Goal: Check status: Check status

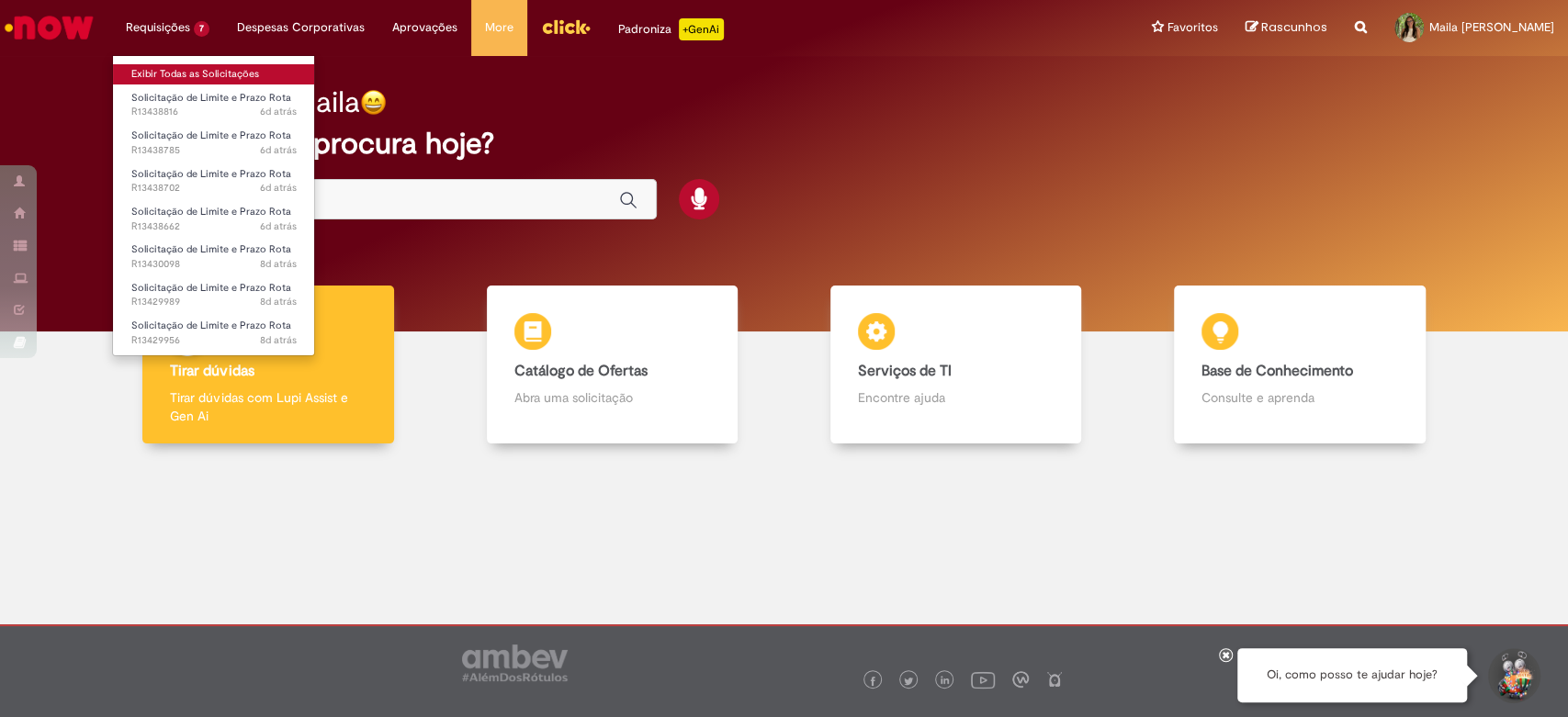
click at [177, 77] on link "Exibir Todas as Solicitações" at bounding box center [214, 73] width 202 height 20
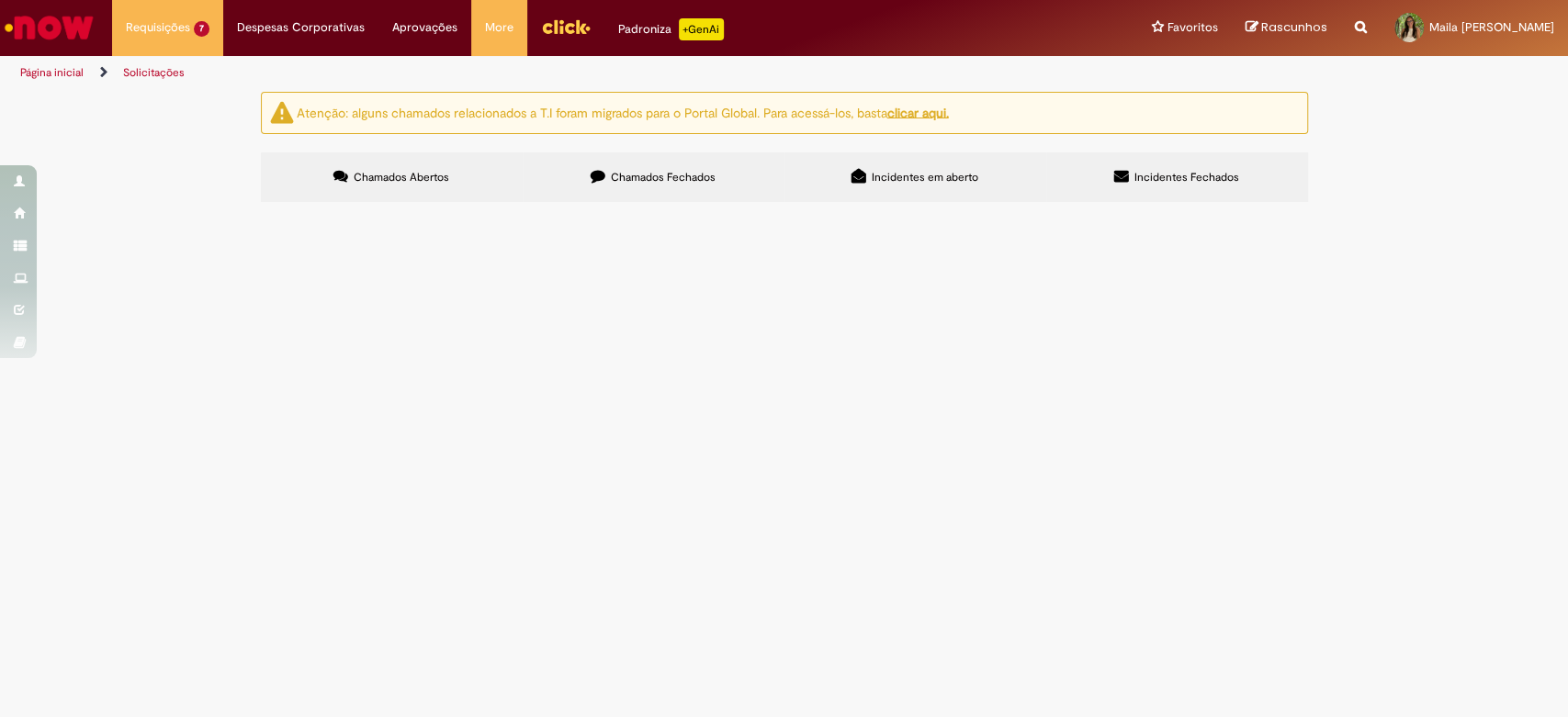
click at [674, 169] on label "Chamados Fechados" at bounding box center [653, 177] width 262 height 50
click at [382, 181] on span "Chamados Abertos" at bounding box center [402, 176] width 95 height 14
click at [0, 0] on div at bounding box center [0, 0] width 0 height 0
click at [0, 0] on td "Solicitação de Limite e Prazo Rota" at bounding box center [0, 0] width 0 height 0
click at [0, 0] on span "R13429956" at bounding box center [0, 0] width 0 height 0
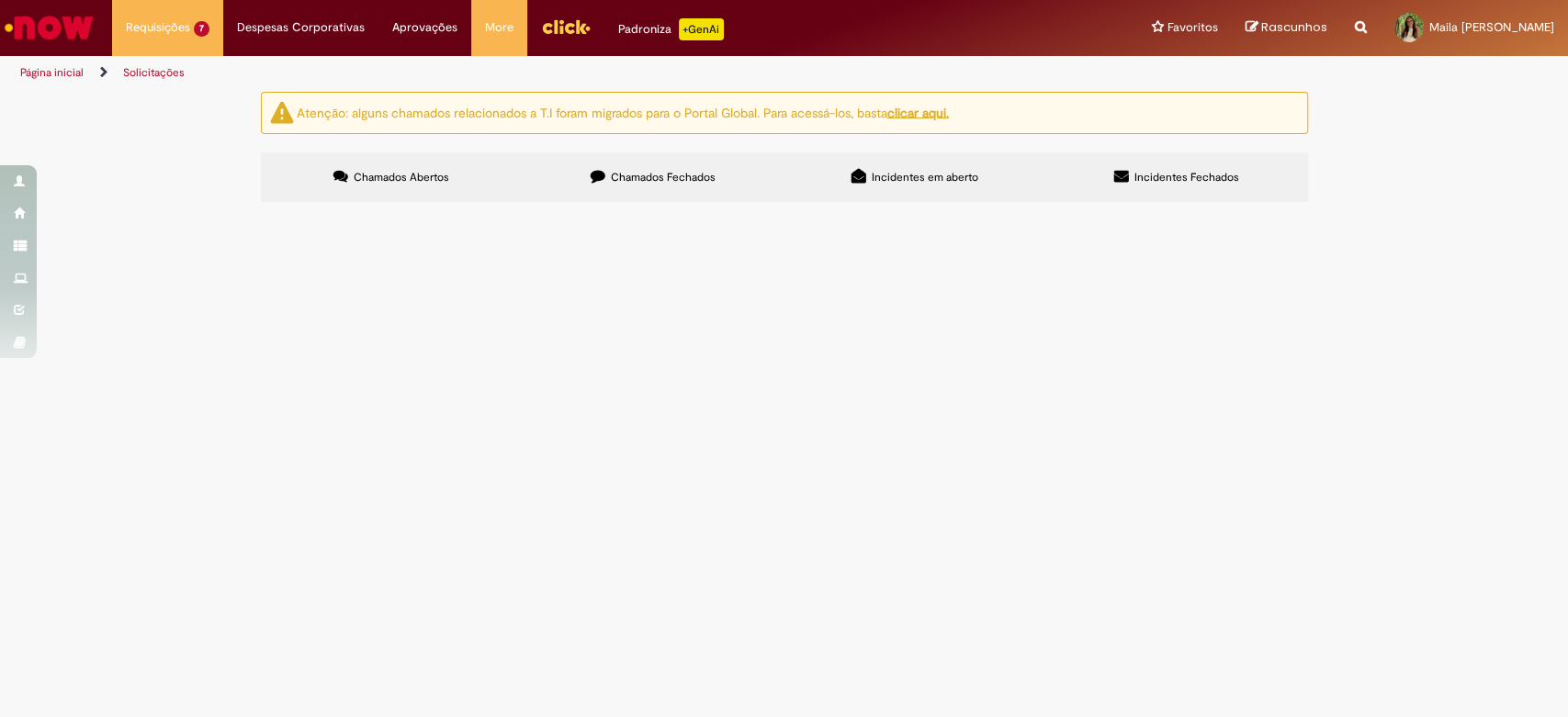
click at [0, 0] on span "R13429956" at bounding box center [0, 0] width 0 height 0
drag, startPoint x: 324, startPoint y: 522, endPoint x: 327, endPoint y: 513, distance: 9.5
click at [0, 0] on span "R13429956" at bounding box center [0, 0] width 0 height 0
drag, startPoint x: 341, startPoint y: 493, endPoint x: 325, endPoint y: 494, distance: 16.0
click at [0, 0] on td "R13429989" at bounding box center [0, 0] width 0 height 0
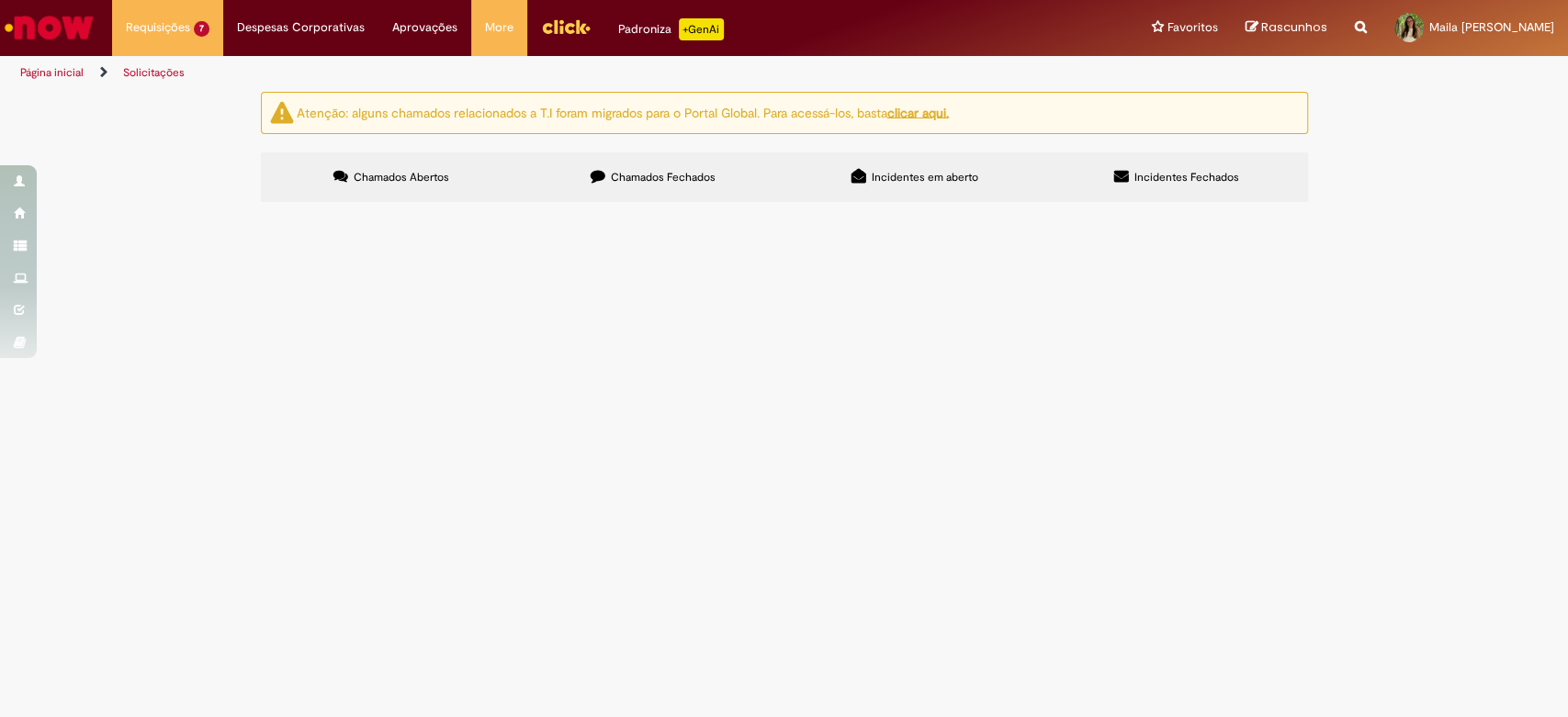
click at [0, 0] on span "R13429989" at bounding box center [0, 0] width 0 height 0
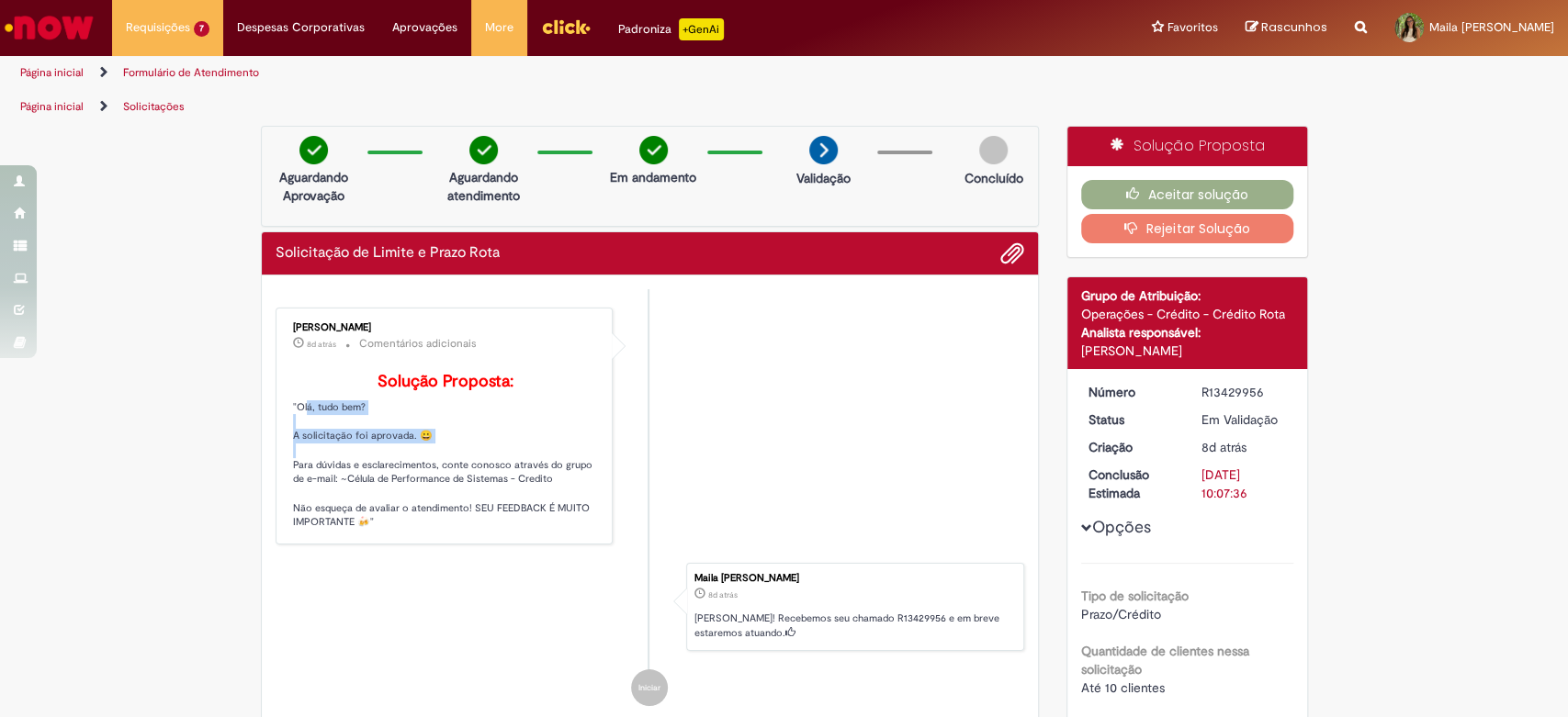
drag, startPoint x: 288, startPoint y: 323, endPoint x: 439, endPoint y: 467, distance: 208.7
click at [439, 467] on p "Solução Proposta: "Olá, tudo bem? A solicitação foi aprovada. 😀 Para dúvidas e …" at bounding box center [445, 451] width 306 height 157
click at [518, 464] on p "Solução Proposta: "Olá, tudo bem? A solicitação foi aprovada. 😀 Para dúvidas e …" at bounding box center [445, 451] width 306 height 157
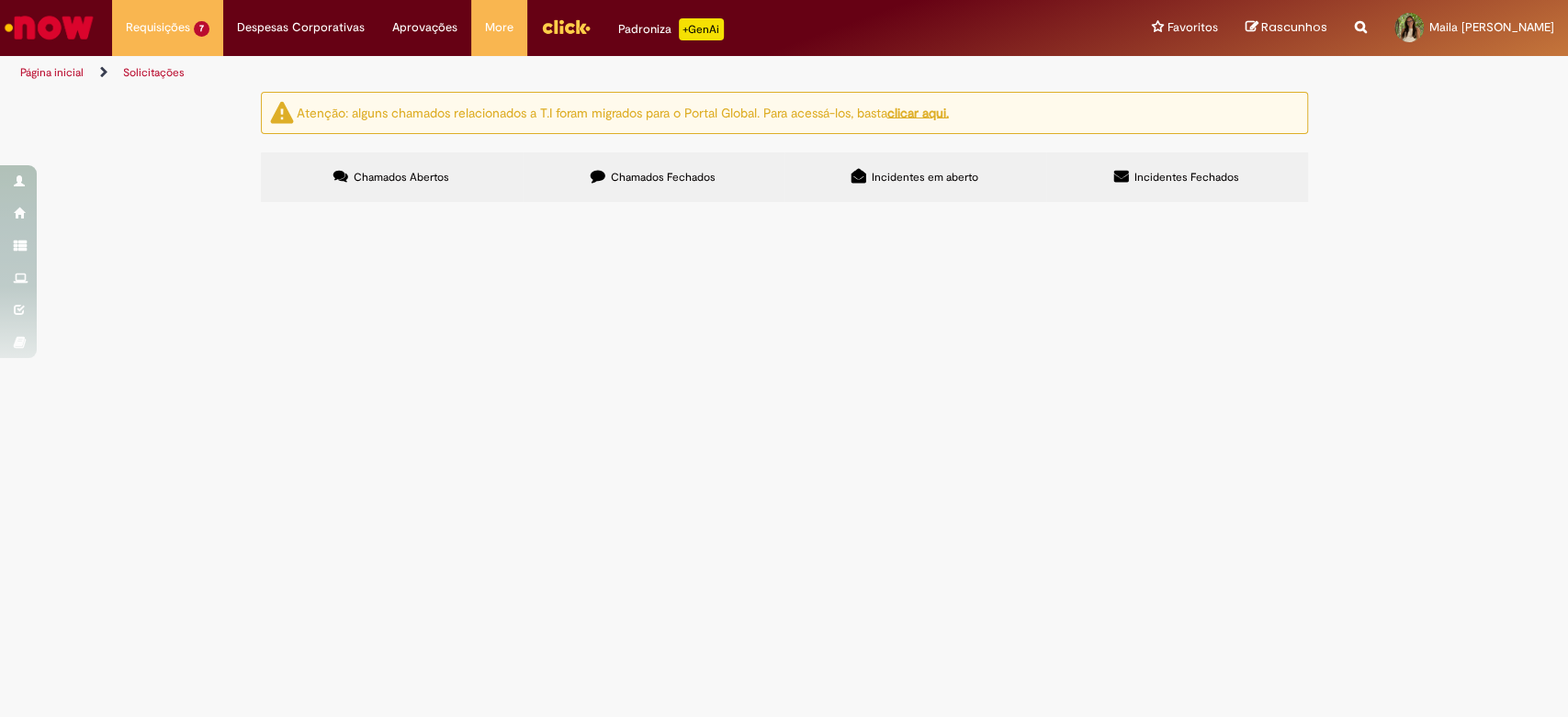
click at [0, 0] on span "R13438816" at bounding box center [0, 0] width 0 height 0
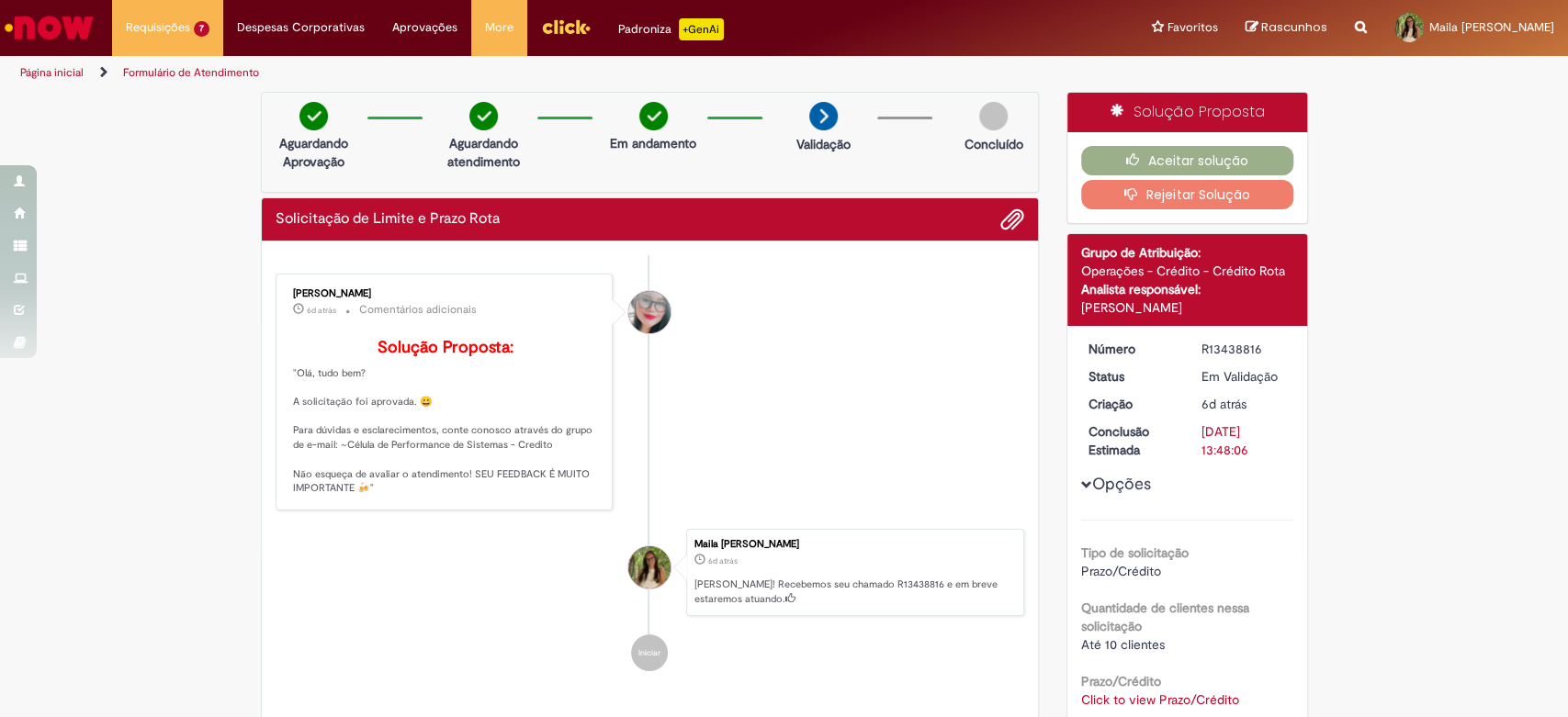
click at [304, 318] on div "Franciele Fernanda Melo dos Santos 6d atrás 6 dias atrás Comentários adicionais…" at bounding box center [444, 392] width 327 height 226
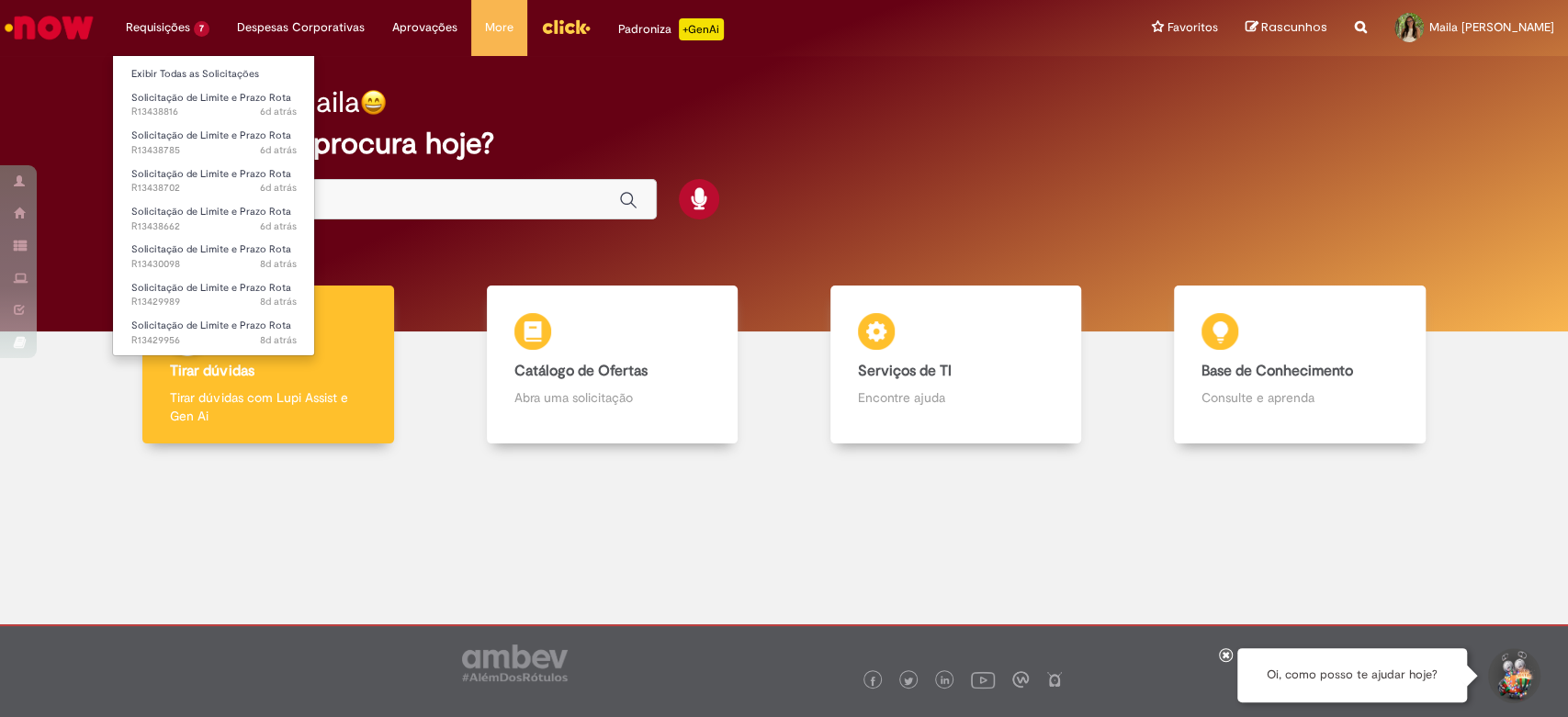
click at [154, 62] on li "Exibir Todas as Solicitações" at bounding box center [214, 72] width 202 height 24
click at [163, 66] on link "Exibir Todas as Solicitações" at bounding box center [214, 73] width 202 height 20
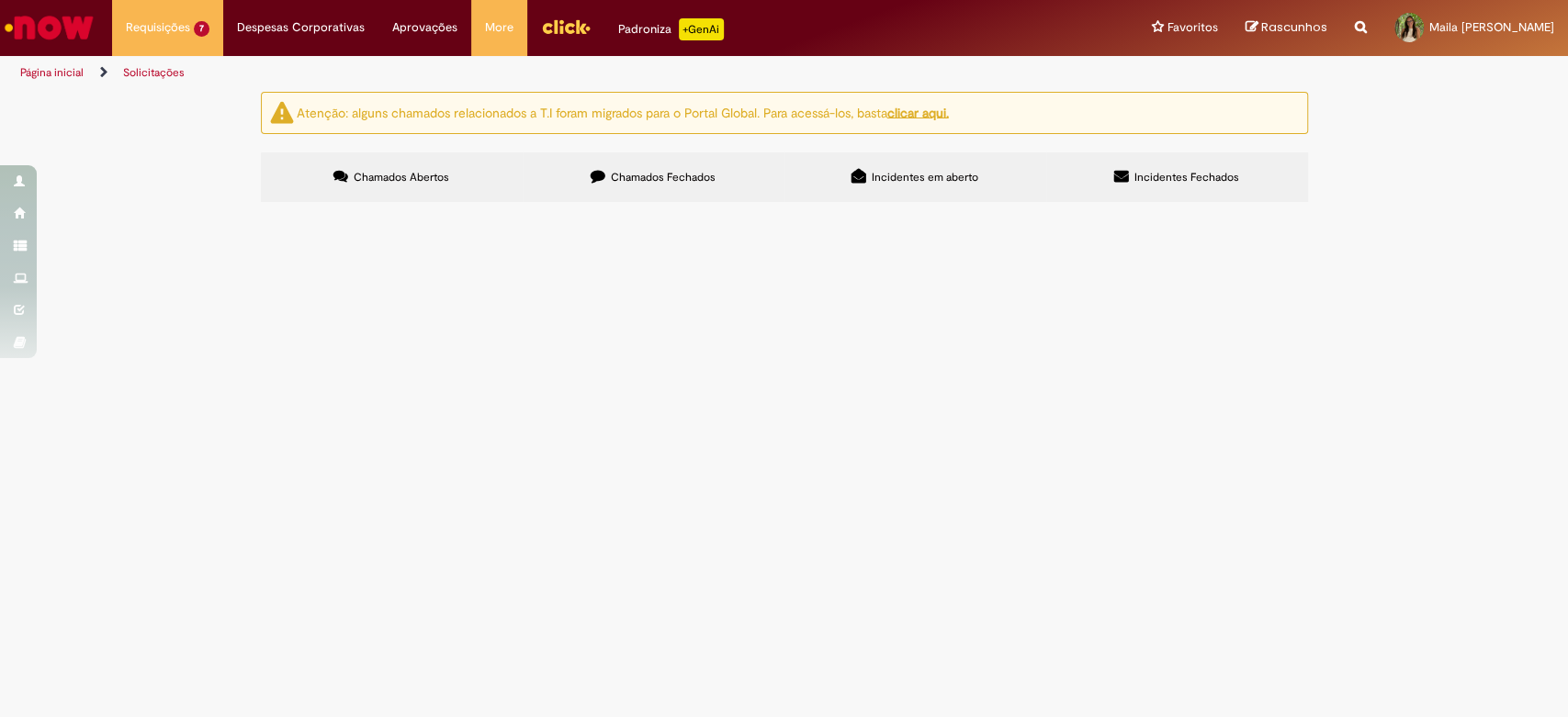
click at [655, 157] on label "Chamados Fechados" at bounding box center [653, 177] width 262 height 50
click at [387, 191] on label "Chamados Abertos" at bounding box center [392, 177] width 262 height 50
click at [0, 0] on span "R13438816" at bounding box center [0, 0] width 0 height 0
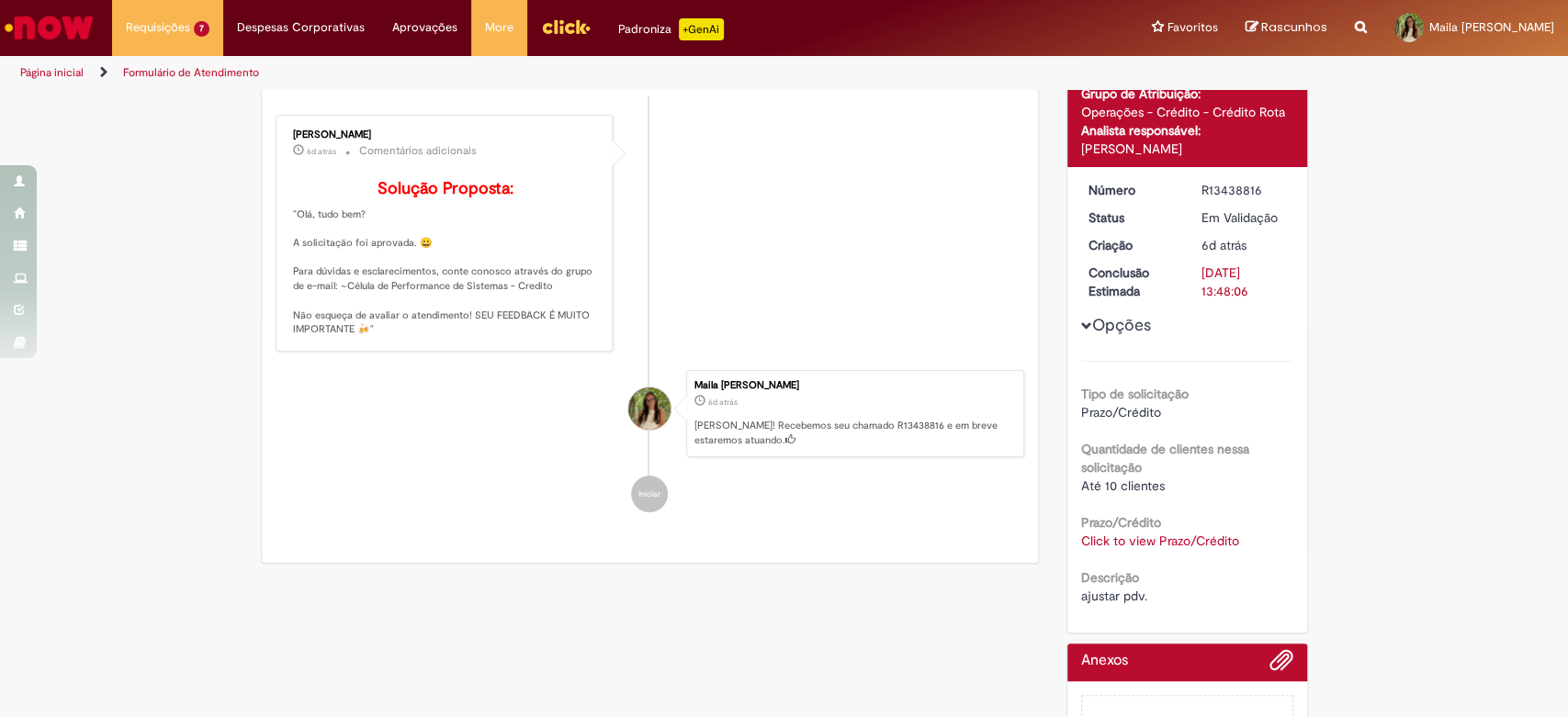
scroll to position [235, 0]
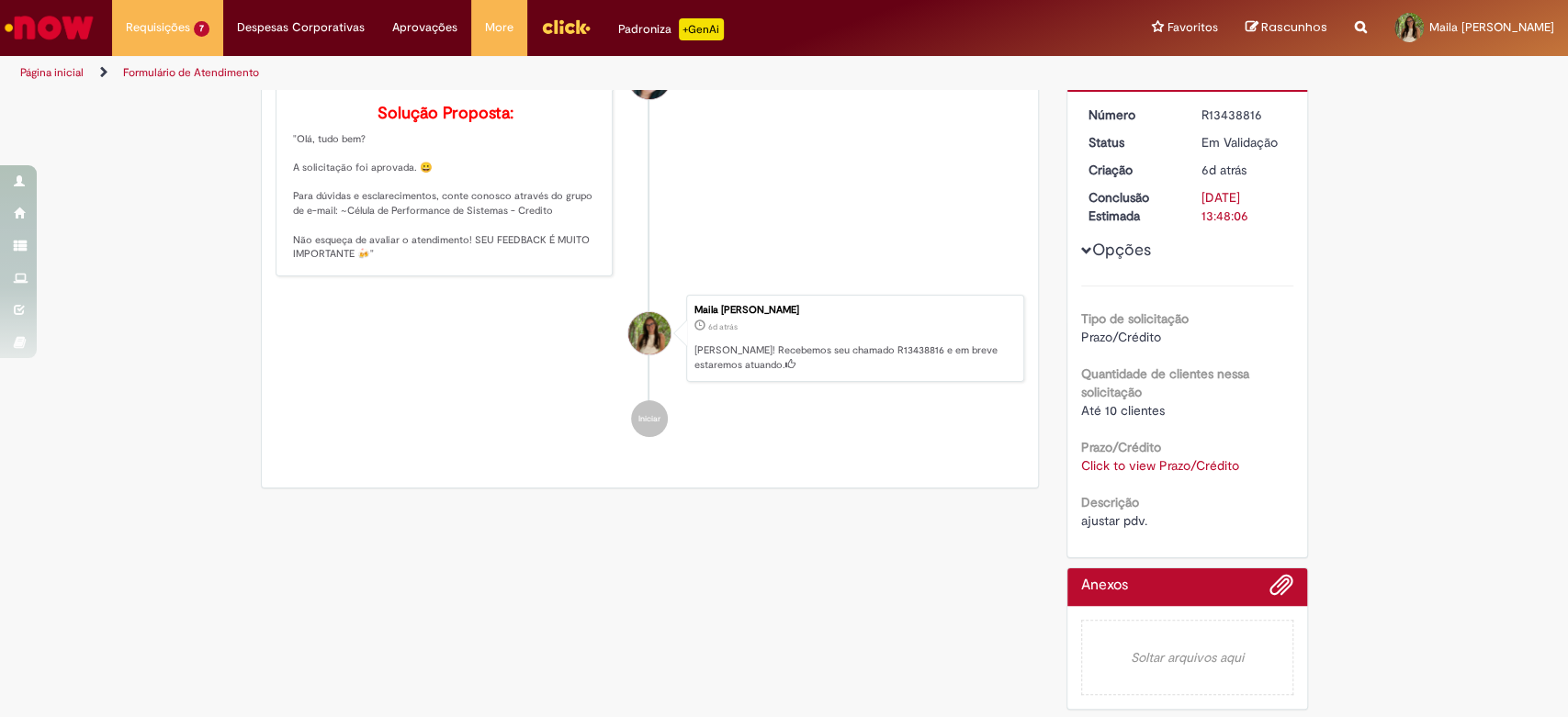
click at [1137, 464] on link "Click to view Prazo/Crédito" at bounding box center [1161, 465] width 158 height 16
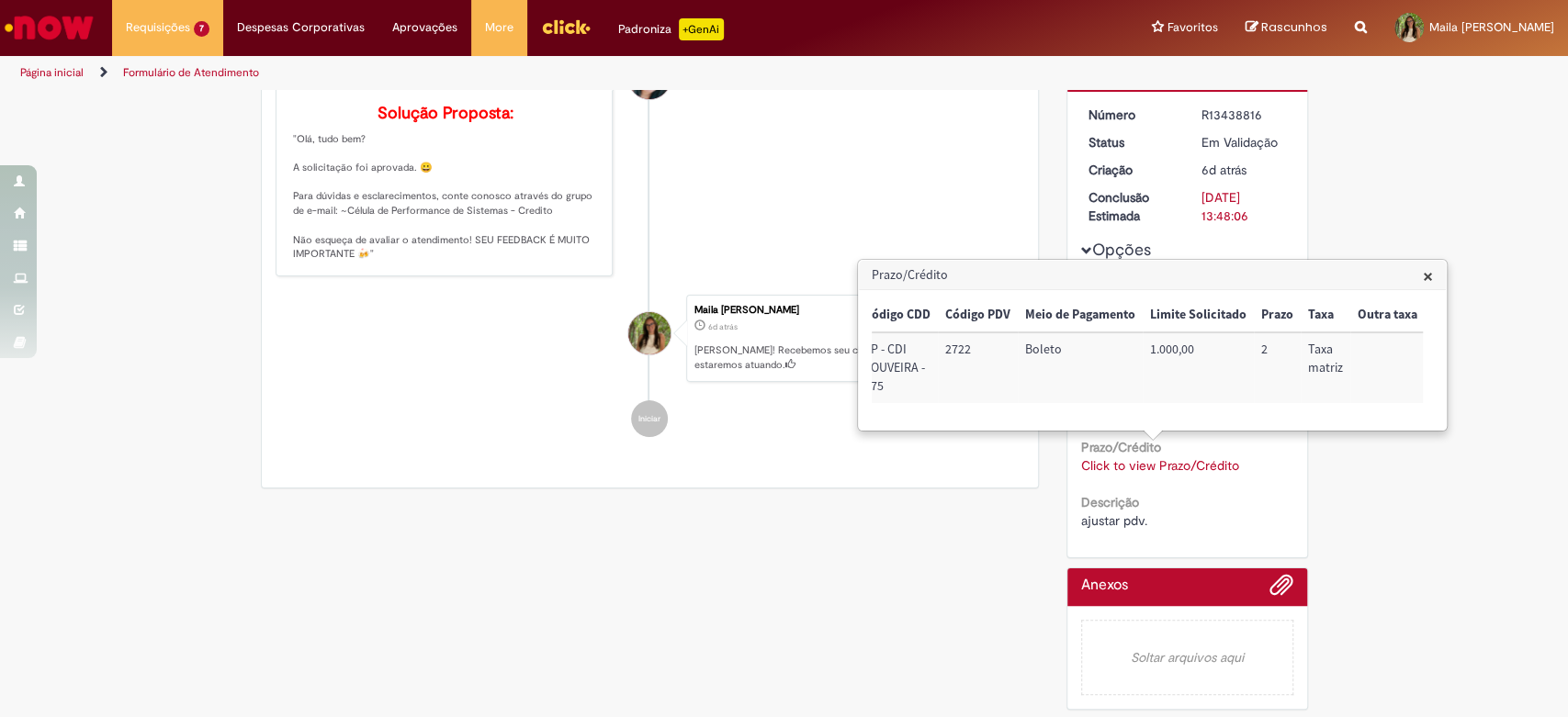
scroll to position [0, 0]
click at [176, 160] on div "Verificar Código de Barras Aguardando Aprovação Aguardando atendimento Em andam…" at bounding box center [784, 289] width 1568 height 862
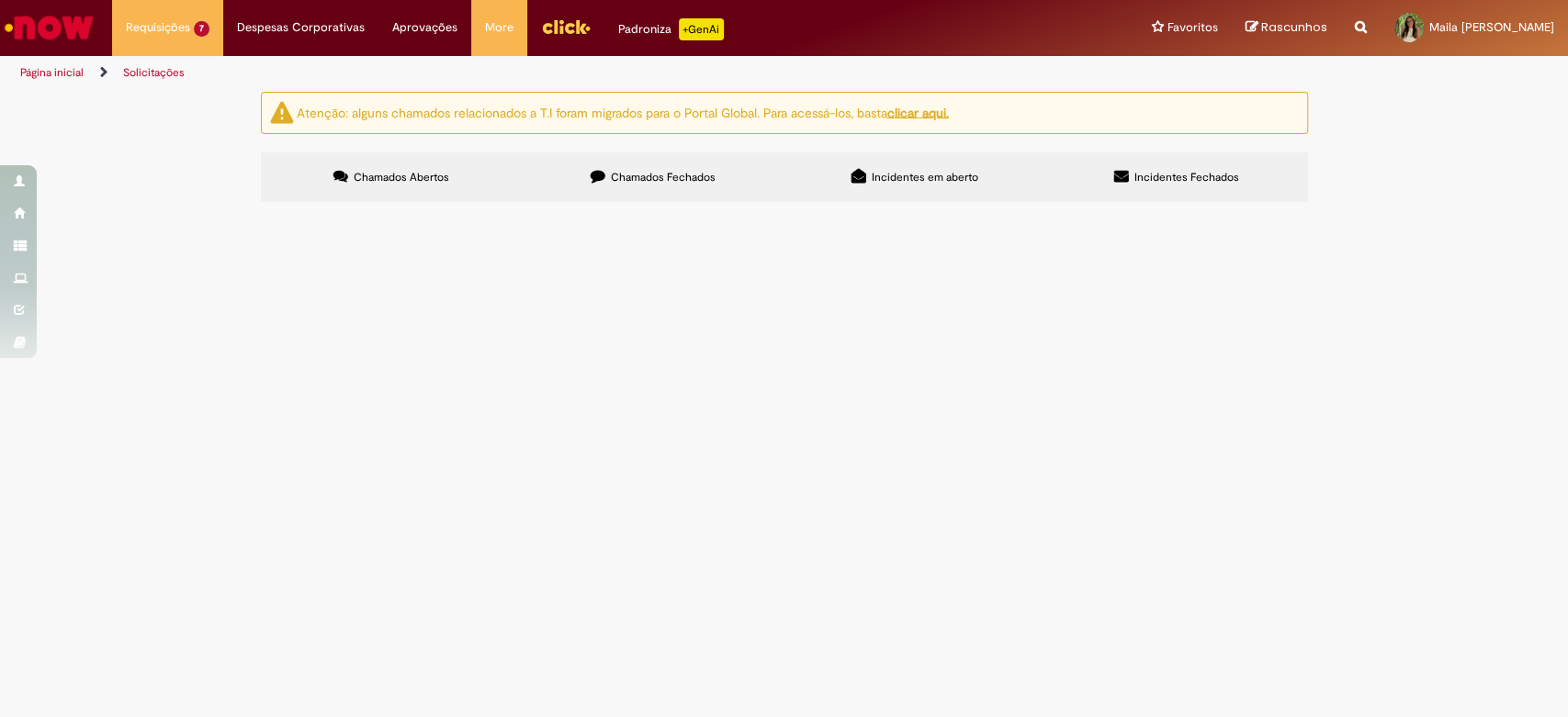
click at [0, 0] on span "R13438785" at bounding box center [0, 0] width 0 height 0
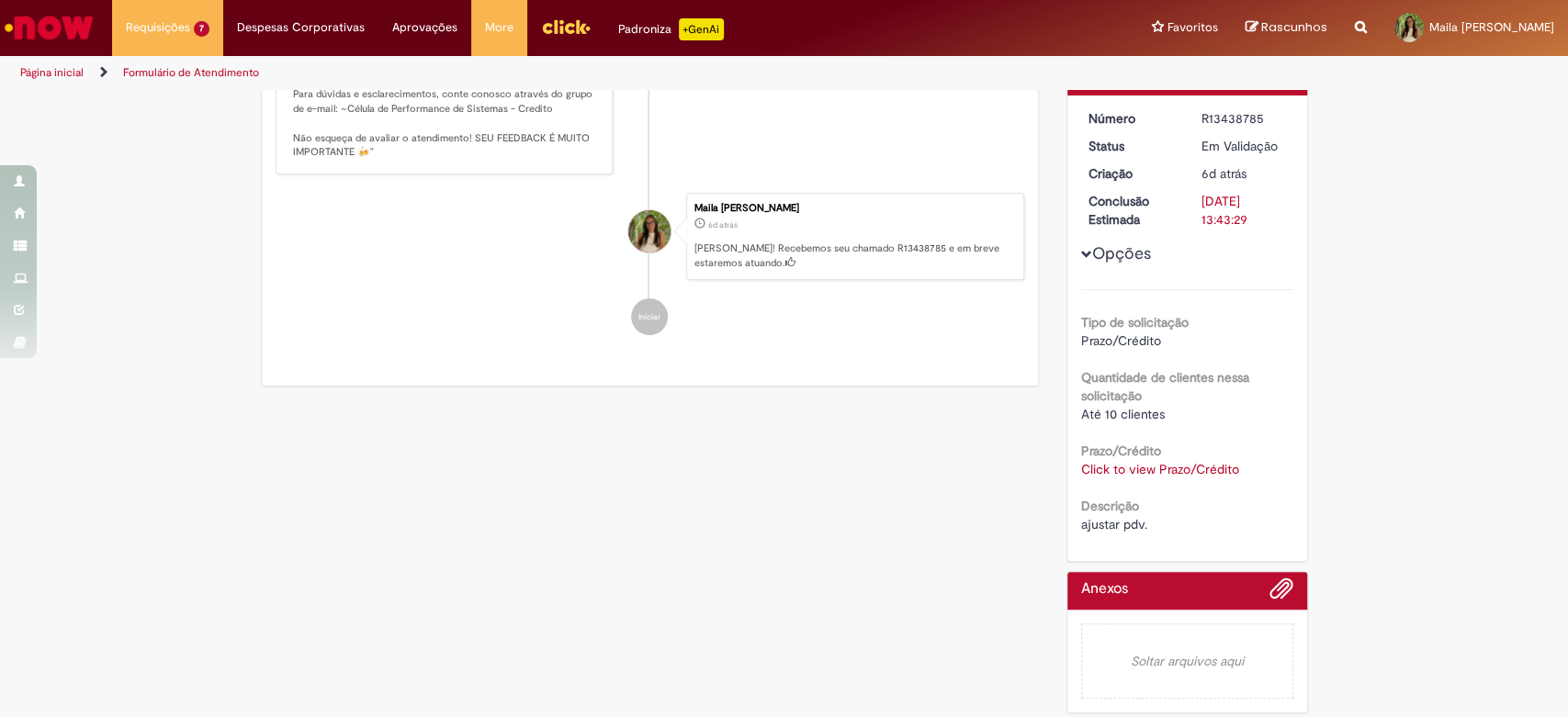
scroll to position [235, 0]
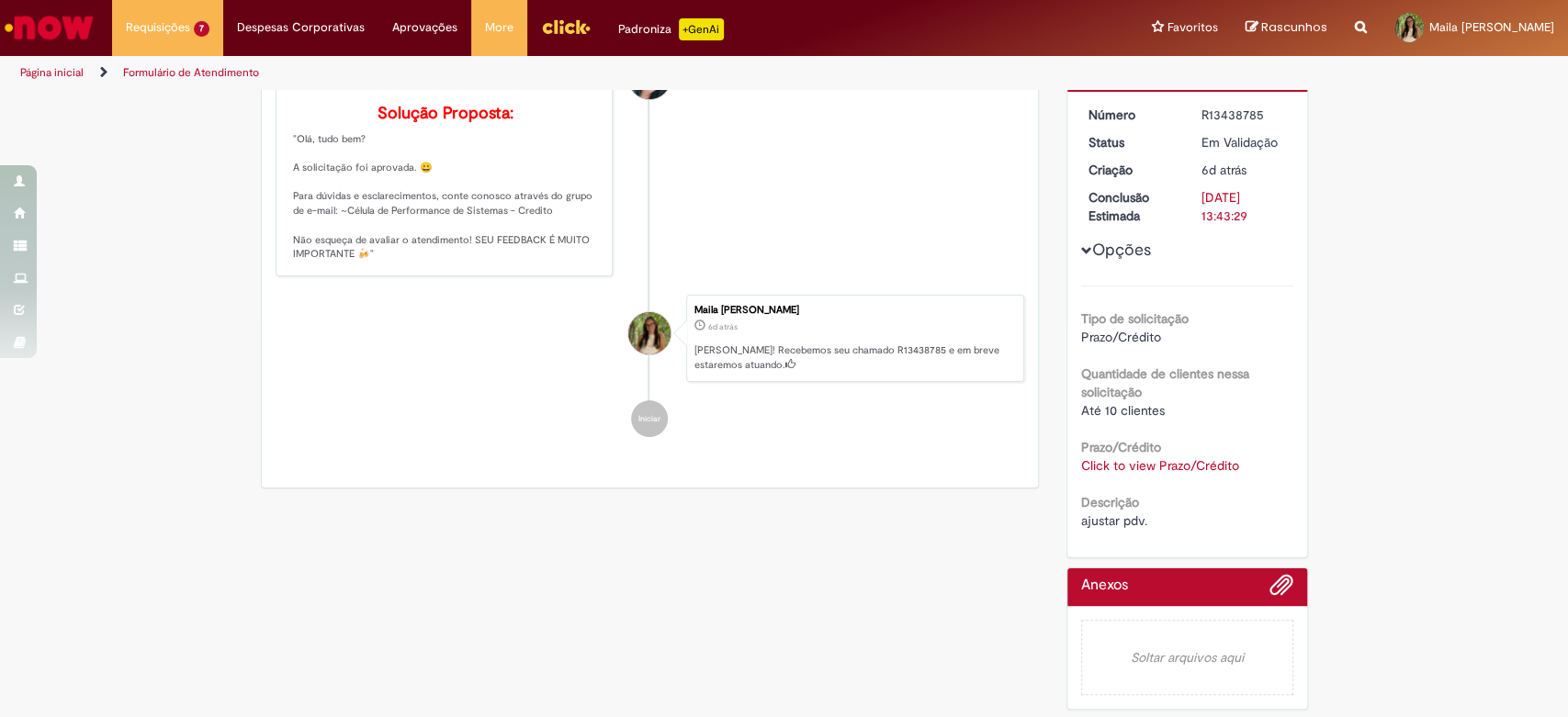
click at [1141, 462] on link "Click to view Prazo/Crédito" at bounding box center [1161, 465] width 158 height 16
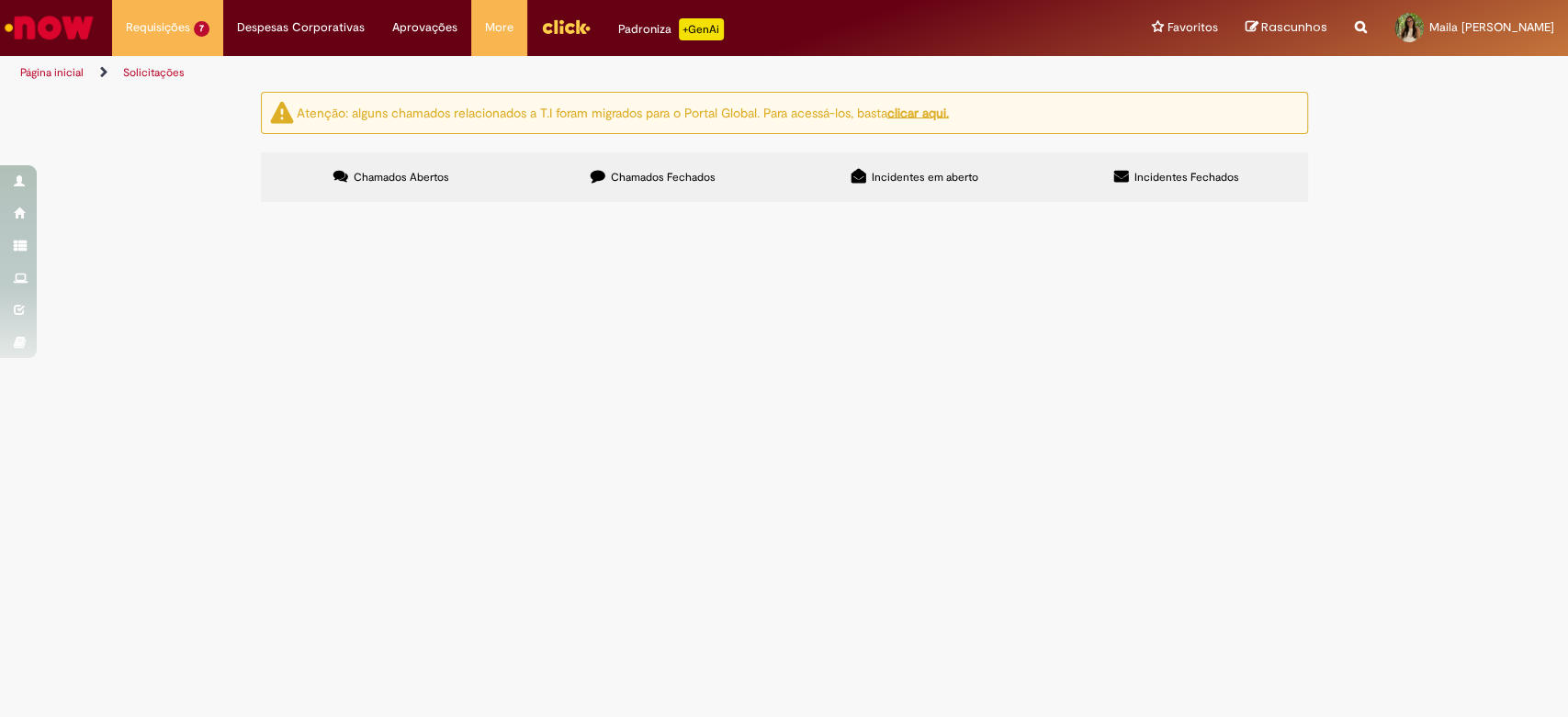
click at [0, 0] on span "R13438702" at bounding box center [0, 0] width 0 height 0
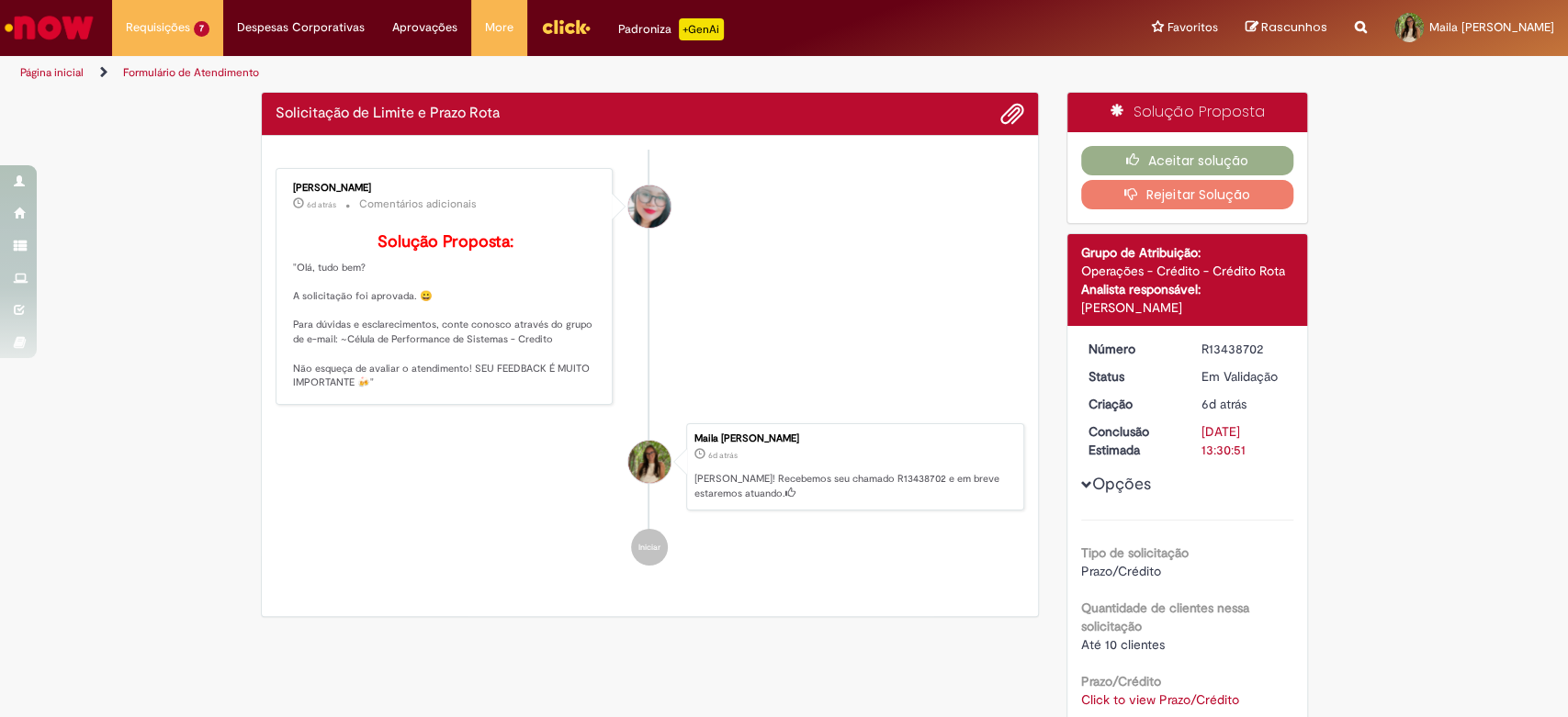
scroll to position [235, 0]
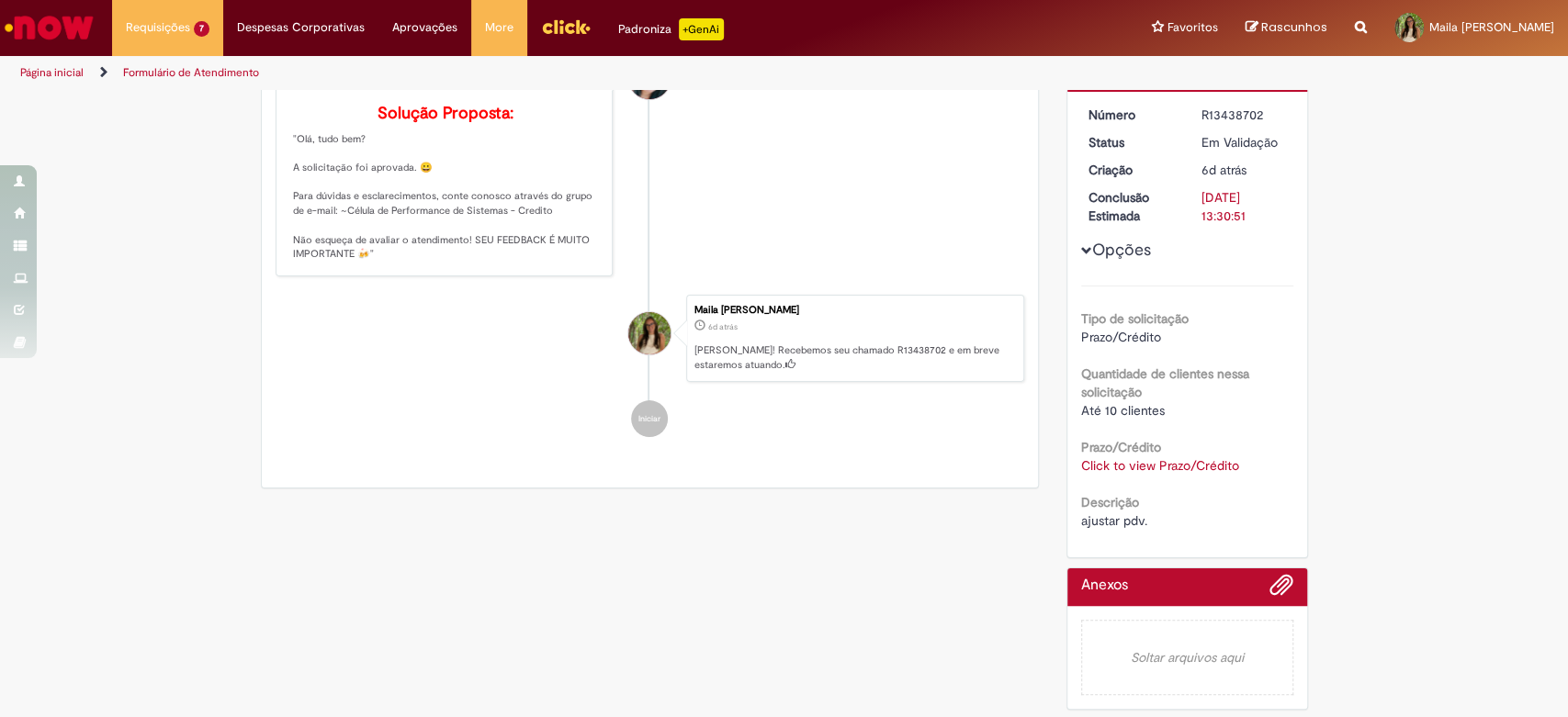
click at [1090, 463] on link "Click to view Prazo/Crédito" at bounding box center [1161, 465] width 158 height 16
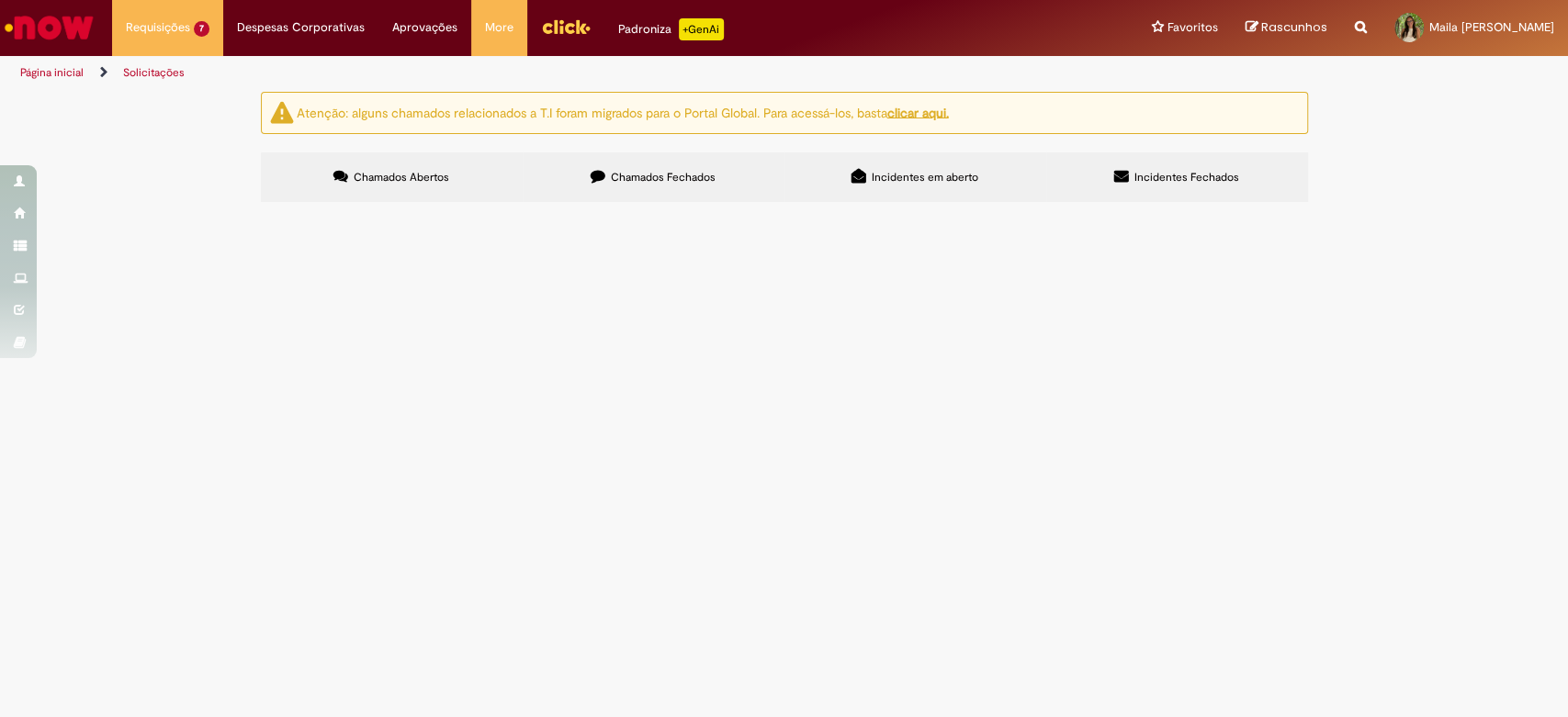
click at [0, 0] on span "R13438662" at bounding box center [0, 0] width 0 height 0
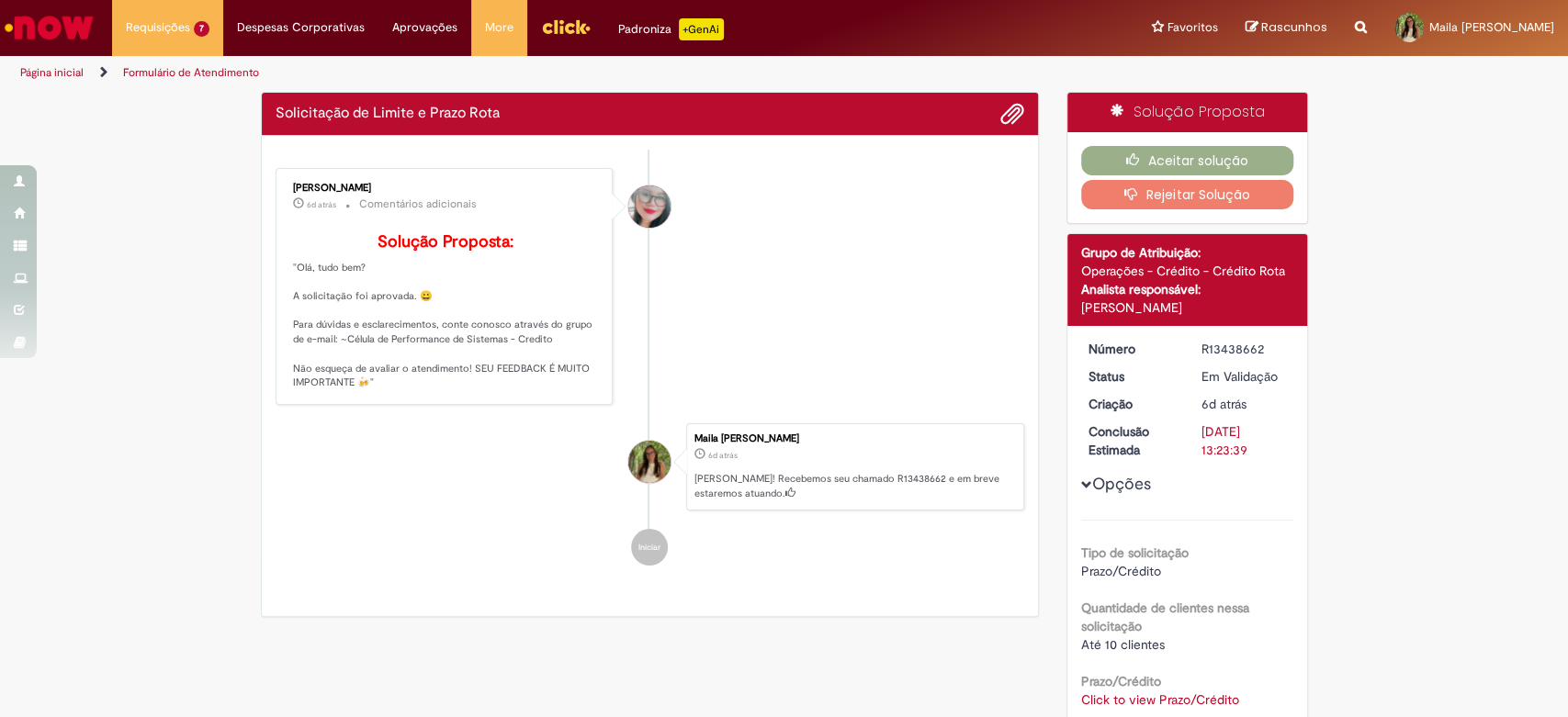
scroll to position [235, 0]
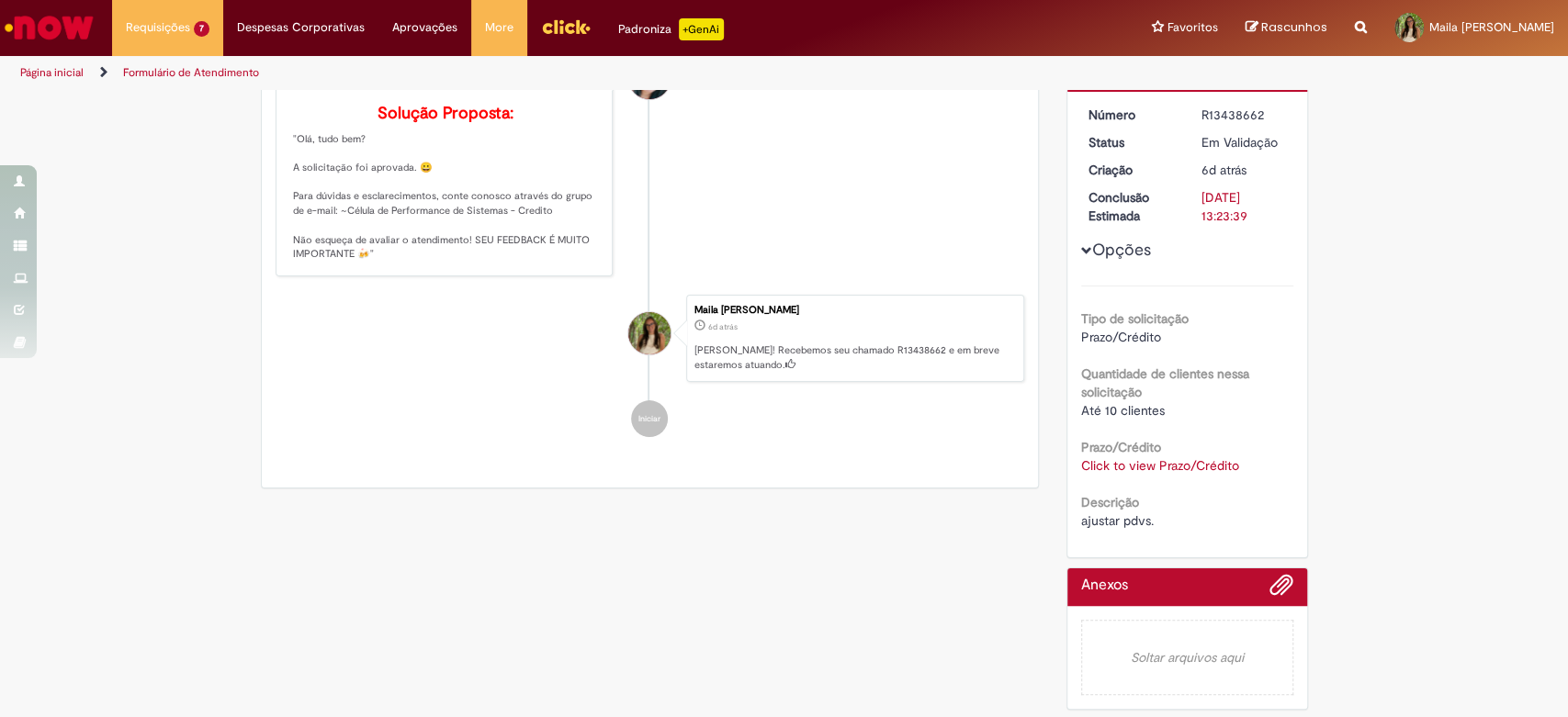
click at [1116, 461] on link "Click to view Prazo/Crédito" at bounding box center [1161, 465] width 158 height 16
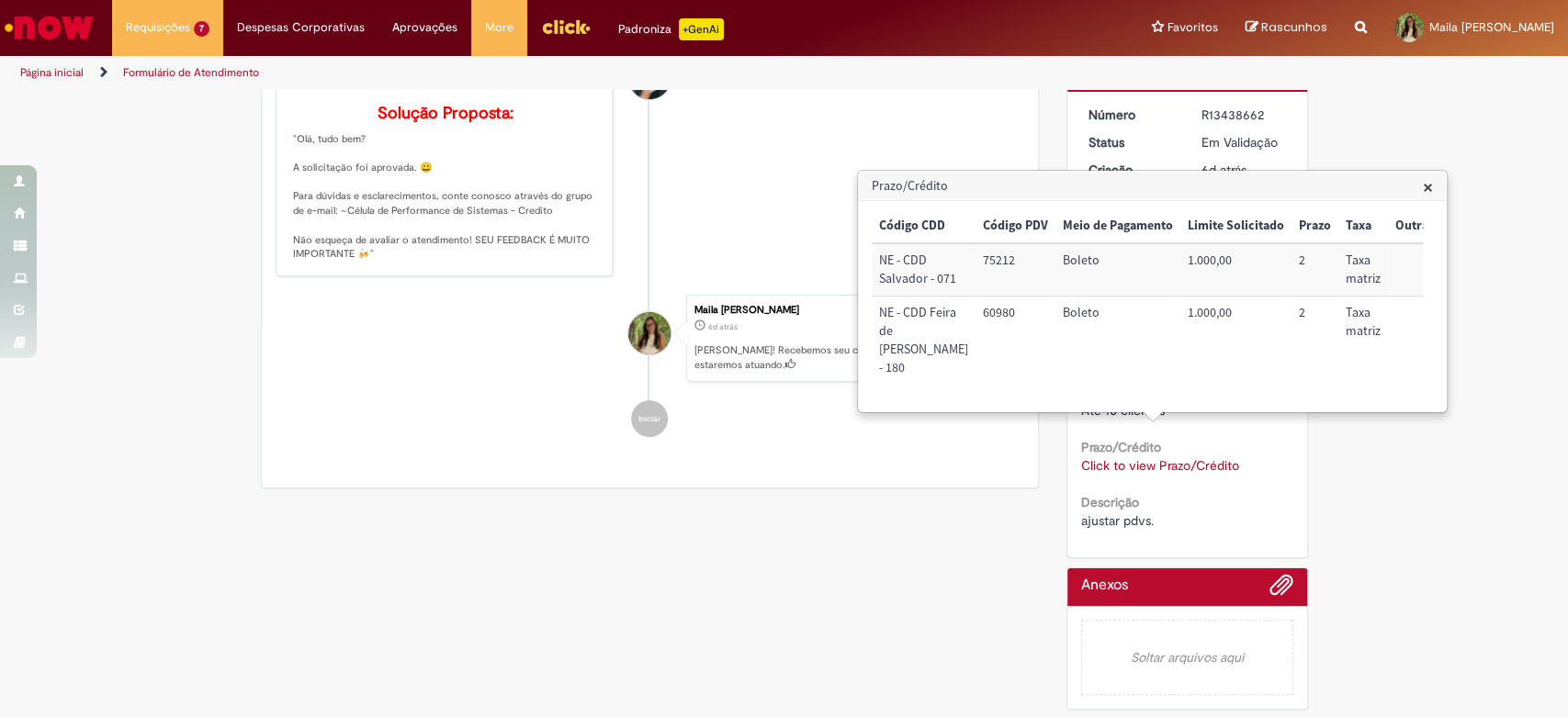
scroll to position [0, 14]
click at [276, 438] on li "Iniciar" at bounding box center [650, 419] width 750 height 37
click at [139, 297] on div "Verificar Código de Barras Aguardando Aprovação Aguardando atendimento Em andam…" at bounding box center [784, 289] width 1568 height 862
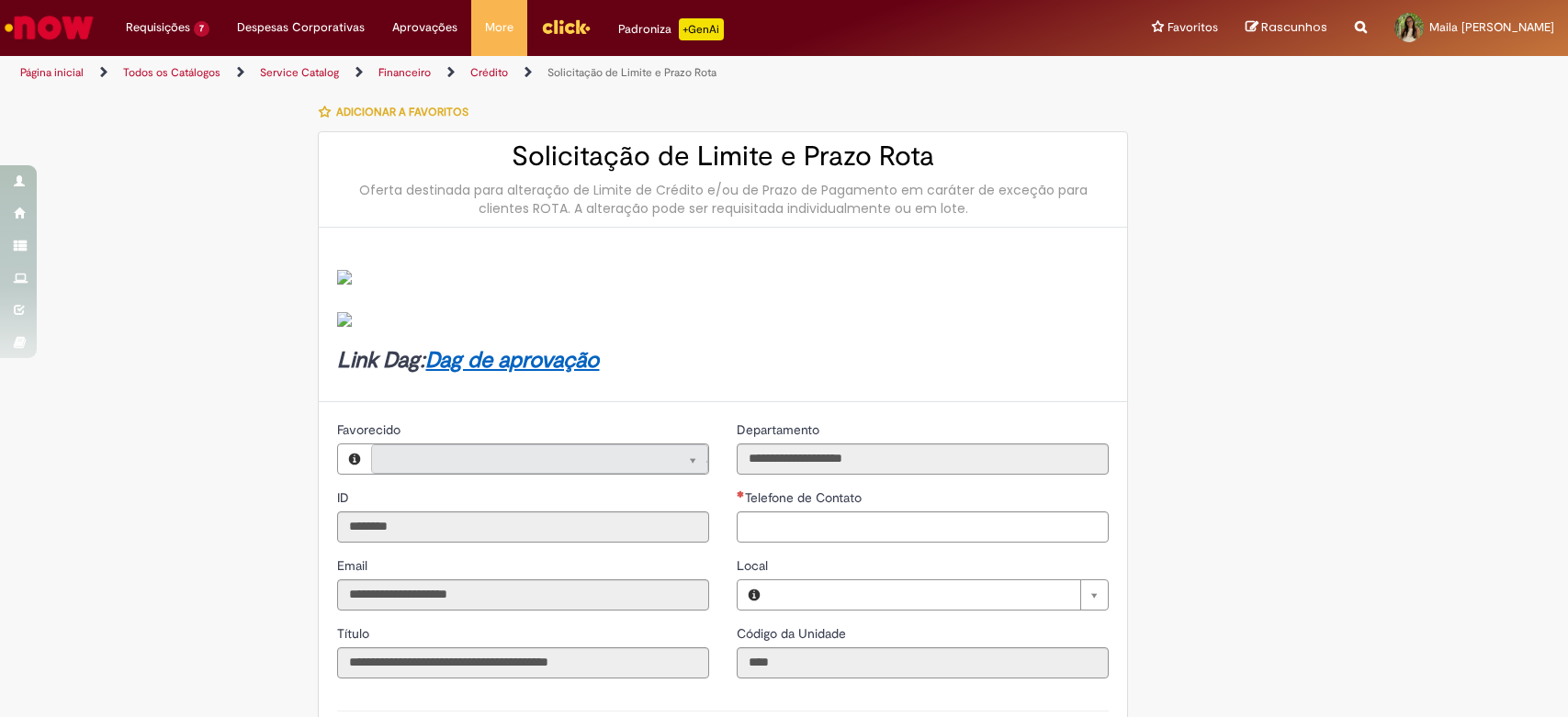
type input "**********"
